Goal: Task Accomplishment & Management: Manage account settings

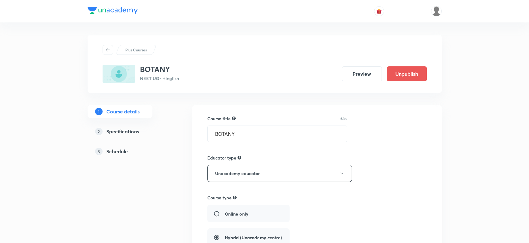
scroll to position [375, 0]
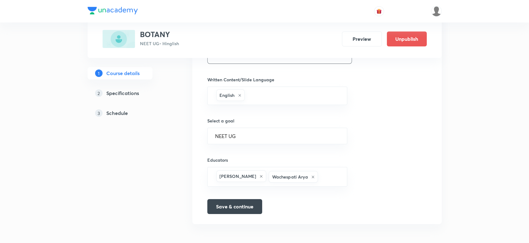
click at [118, 111] on h5 "Schedule" at bounding box center [117, 112] width 22 height 7
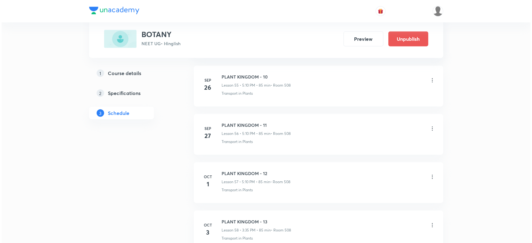
scroll to position [3193, 0]
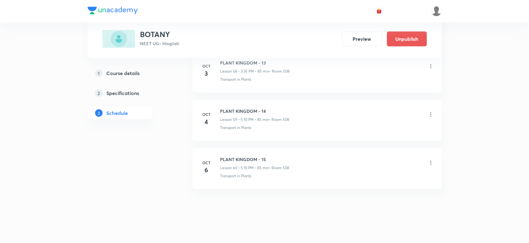
click at [431, 160] on icon at bounding box center [431, 163] width 6 height 6
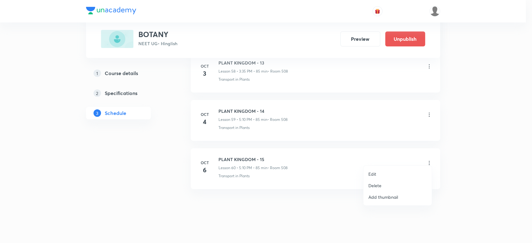
click at [373, 172] on p "Edit" at bounding box center [373, 174] width 8 height 7
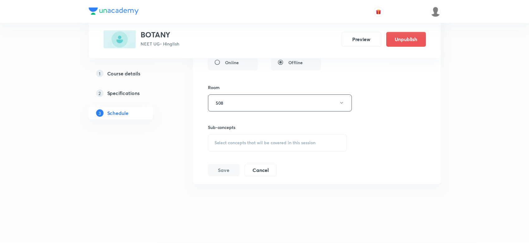
scroll to position [3139, 0]
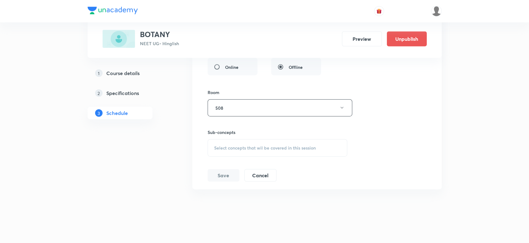
click at [252, 146] on span "Select concepts that wil be covered in this session" at bounding box center [265, 148] width 102 height 5
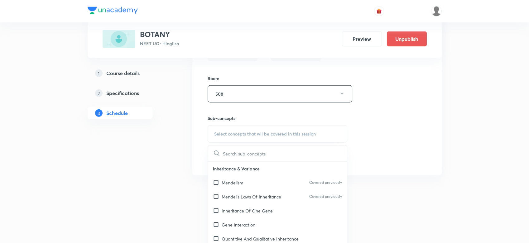
click at [230, 184] on div "Mendelism Covered previously" at bounding box center [277, 183] width 139 height 14
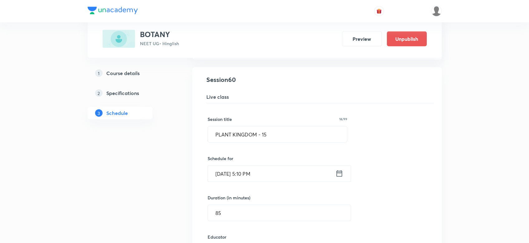
scroll to position [2885, 0]
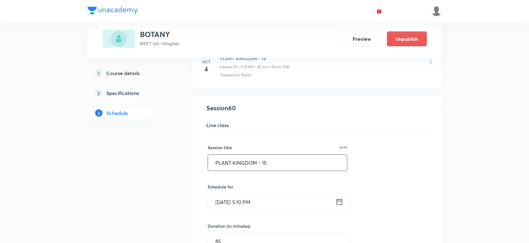
drag, startPoint x: 272, startPoint y: 156, endPoint x: 125, endPoint y: 172, distance: 148.2
paste input "PHYSIOLOGY"
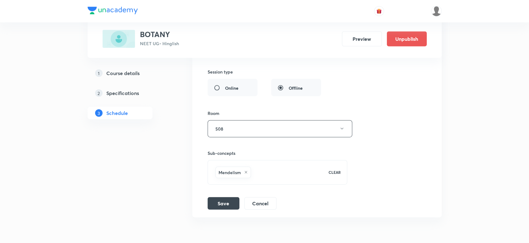
scroll to position [3127, 0]
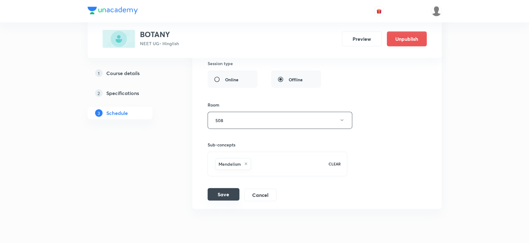
type input "PLANT PHYSIOLOGY - 1"
click at [215, 188] on button "Save" at bounding box center [224, 194] width 32 height 12
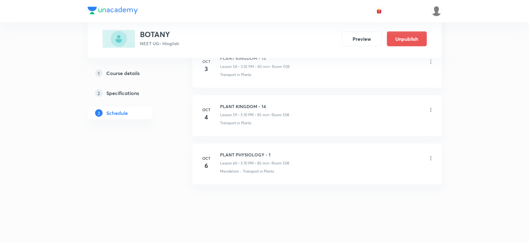
scroll to position [2867, 0]
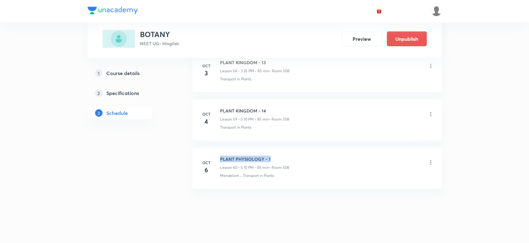
drag, startPoint x: 218, startPoint y: 150, endPoint x: 274, endPoint y: 155, distance: 55.7
click at [274, 155] on li "Oct 6 PLANT PHYSIOLOGY - 1 Lesson 60 • 5:10 PM • 85 min • Room 508 Mendelism · …" at bounding box center [317, 168] width 250 height 41
copy h6 "PLANT PHYSIOLOGY - 1"
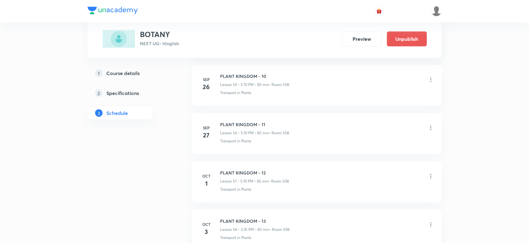
scroll to position [3193, 0]
